Goal: Find specific page/section: Find specific page/section

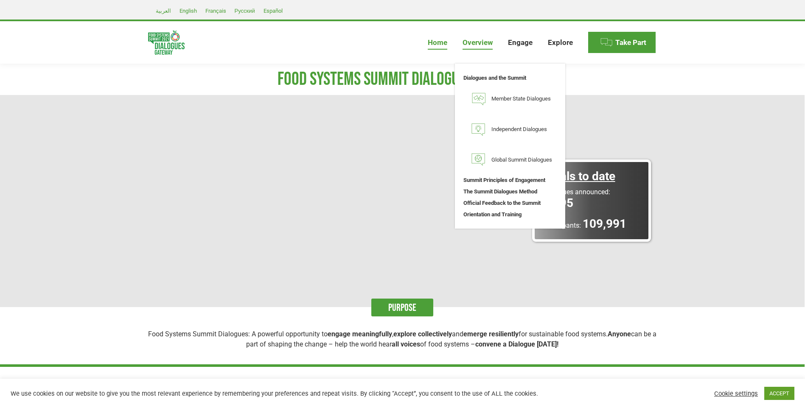
click at [486, 40] on span "Overview" at bounding box center [478, 42] width 30 height 9
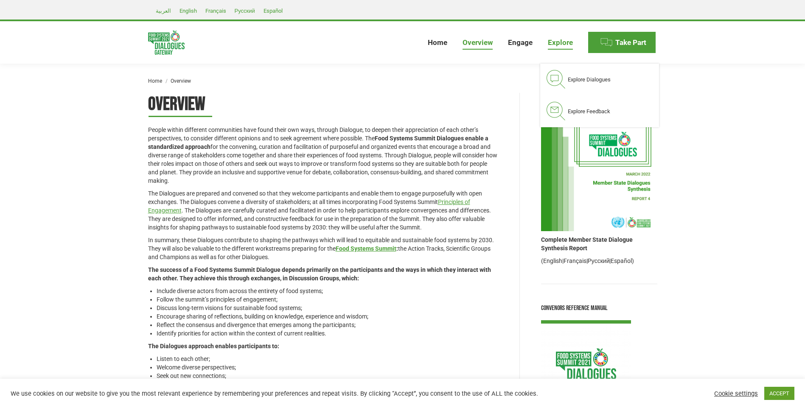
click at [566, 43] on span "Explore" at bounding box center [560, 42] width 25 height 9
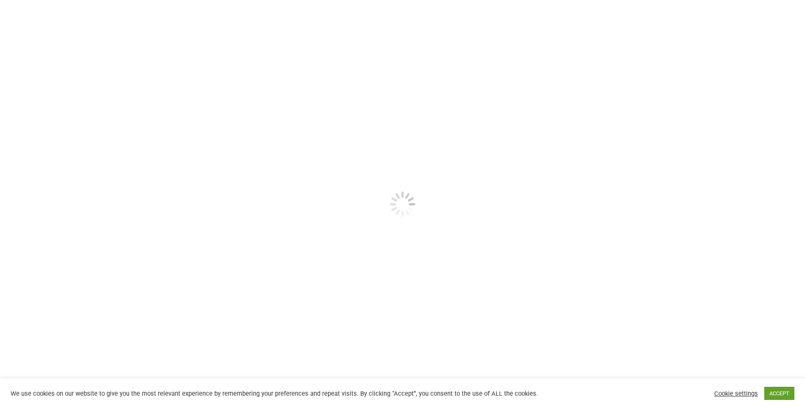
select select
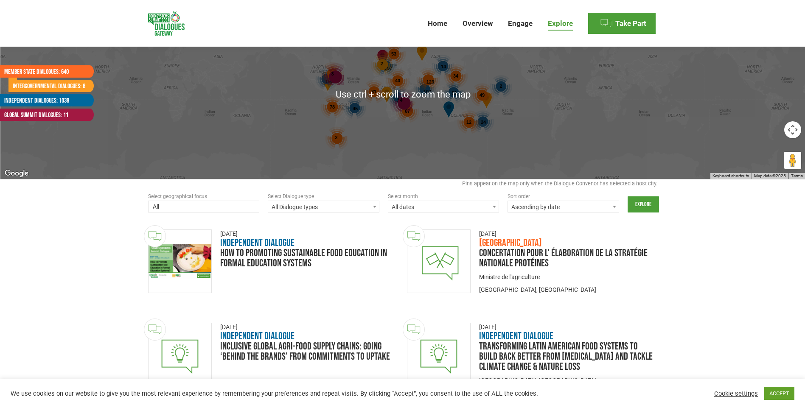
scroll to position [170, 0]
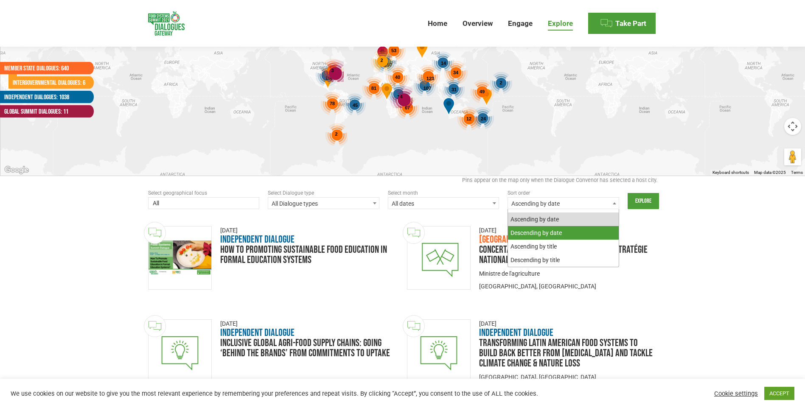
select select "date_desc"
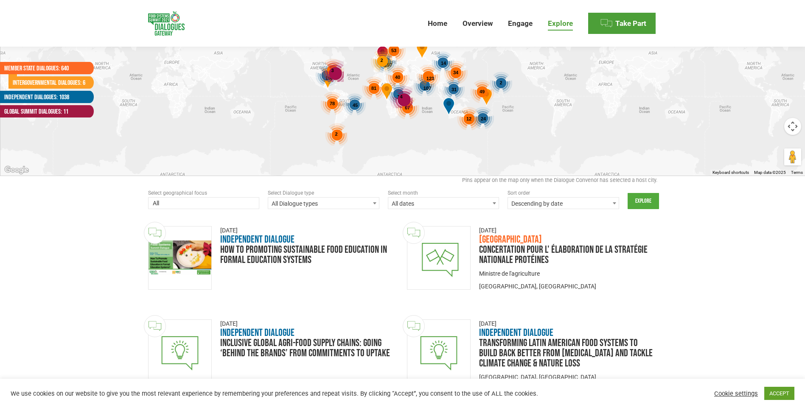
click at [642, 194] on input "Explore" at bounding box center [643, 201] width 31 height 16
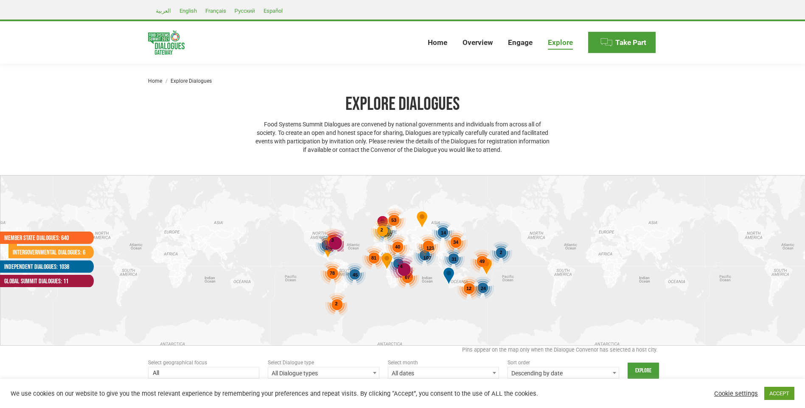
select select
